Goal: Find specific page/section: Find specific page/section

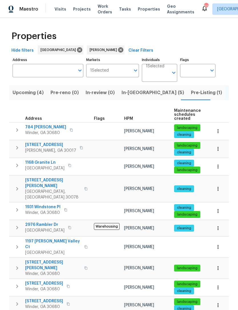
click at [129, 92] on span "In-reno (5)" at bounding box center [153, 93] width 62 height 8
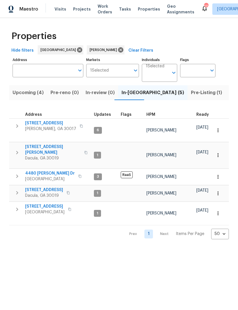
click at [35, 121] on span "2579 Middleton Way" at bounding box center [50, 123] width 51 height 6
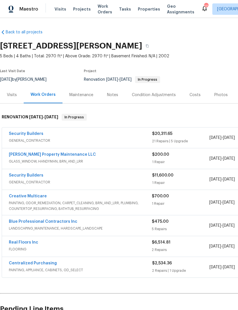
click at [109, 94] on div "Notes" at bounding box center [112, 95] width 11 height 6
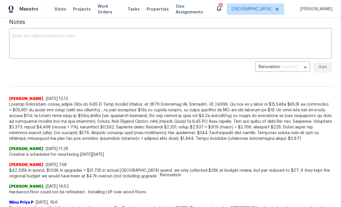
scroll to position [91, 0]
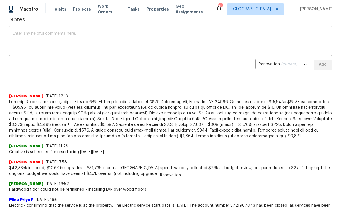
click at [238, 133] on span at bounding box center [170, 119] width 322 height 40
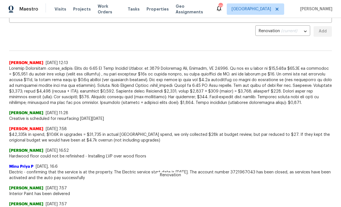
scroll to position [126, 0]
